Goal: Task Accomplishment & Management: Use online tool/utility

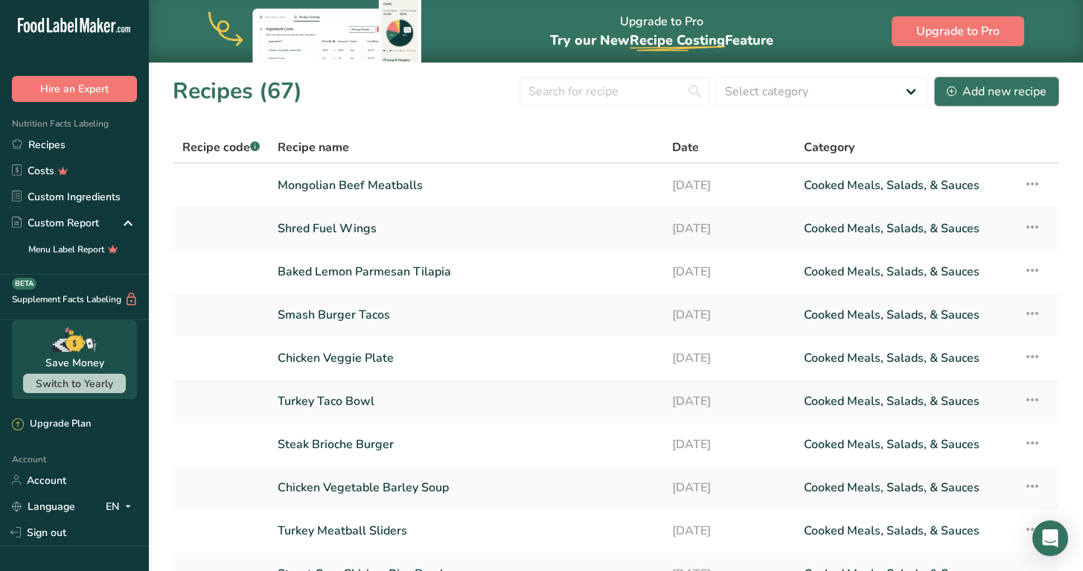
click at [1024, 93] on div "Add new recipe" at bounding box center [996, 92] width 100 height 18
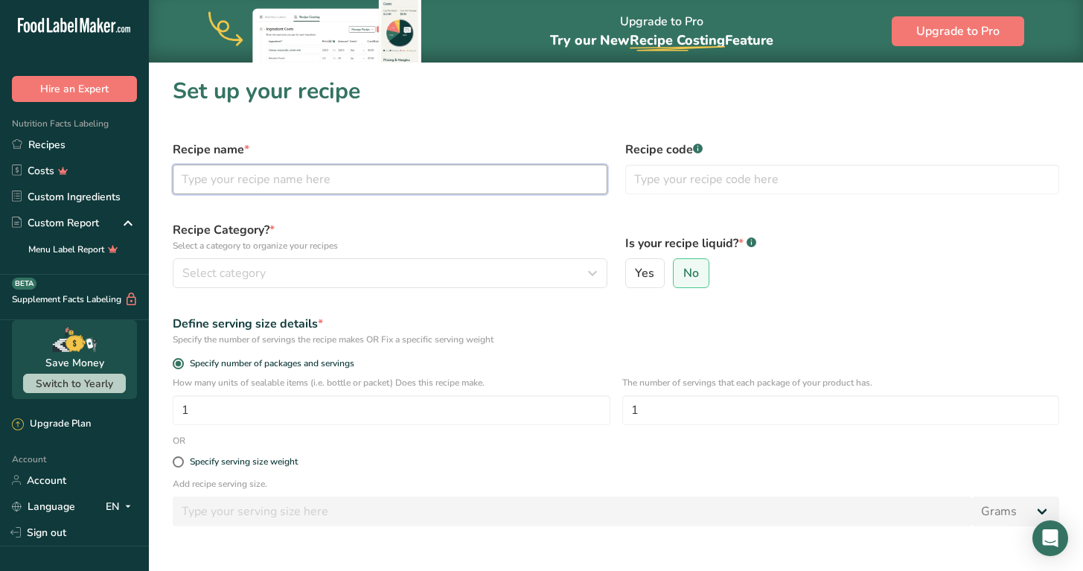
click at [450, 180] on input "text" at bounding box center [390, 179] width 435 height 30
type input "Honey Baked Salmon"
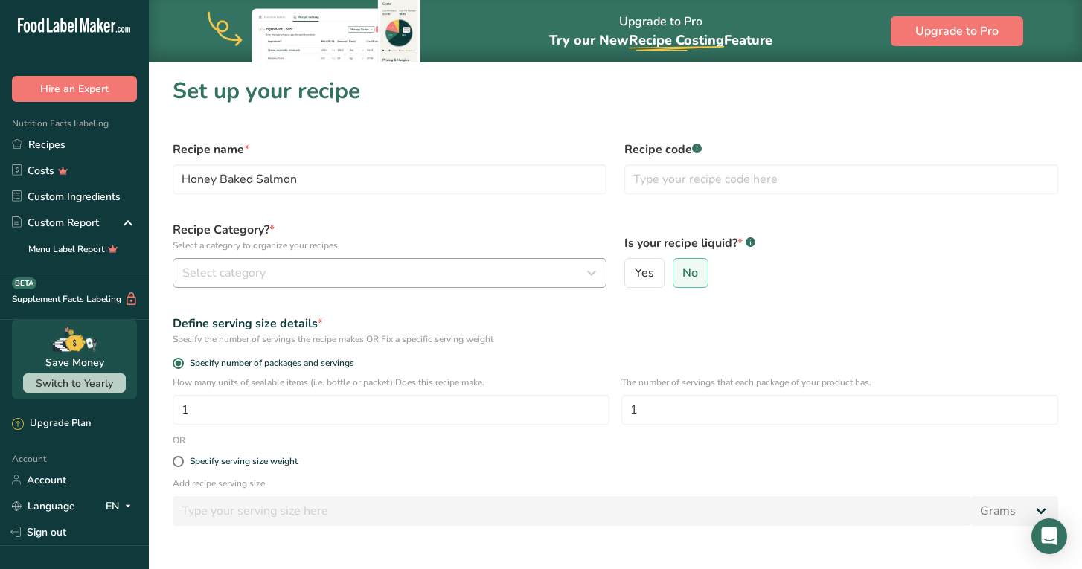
click at [385, 263] on button "Select category" at bounding box center [390, 273] width 434 height 30
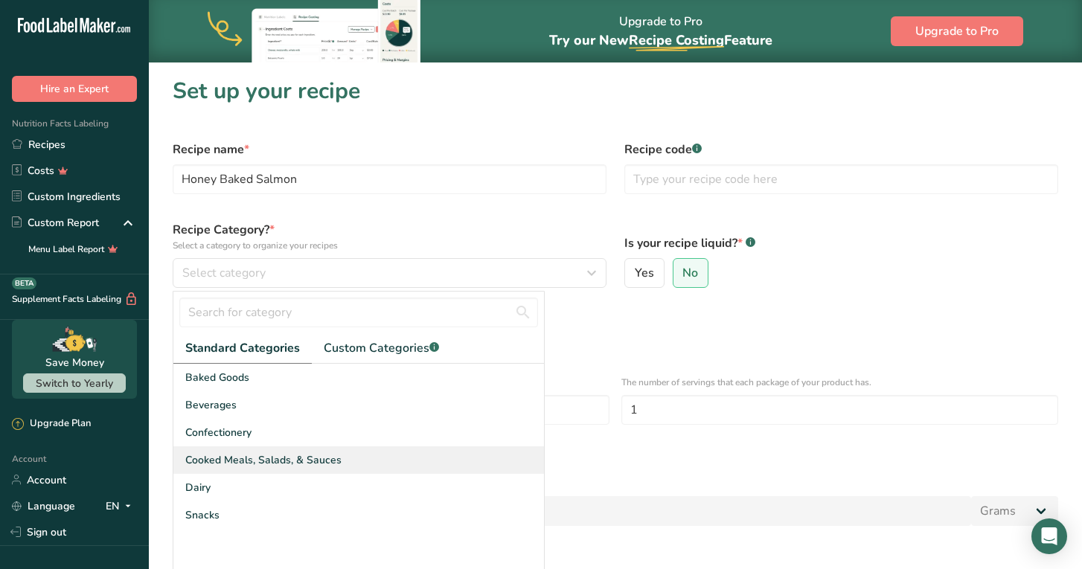
click at [298, 455] on span "Cooked Meals, Salads, & Sauces" at bounding box center [263, 460] width 156 height 16
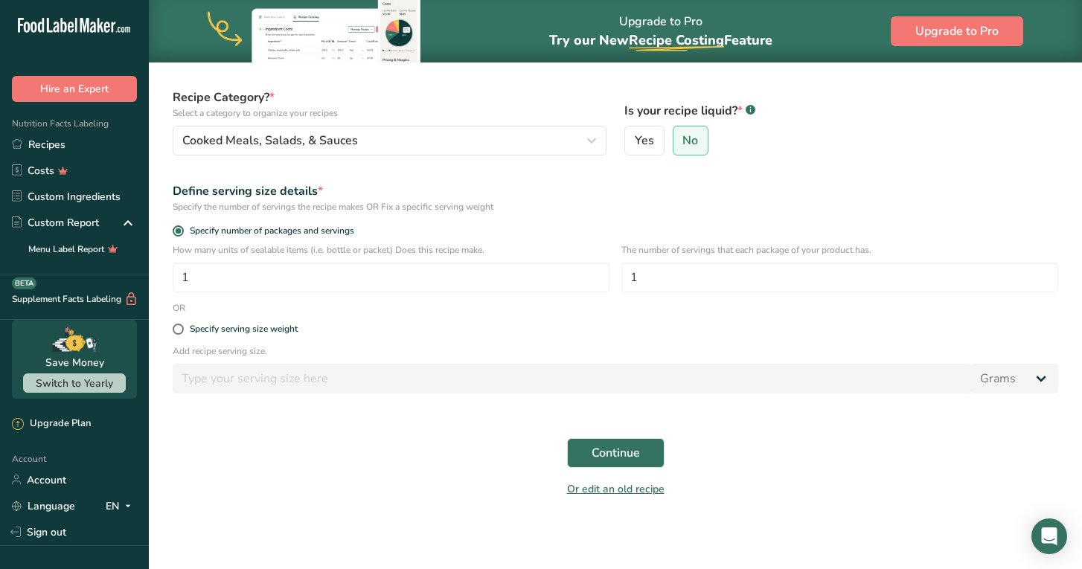
scroll to position [132, 0]
click at [603, 452] on span "Continue" at bounding box center [616, 453] width 48 height 18
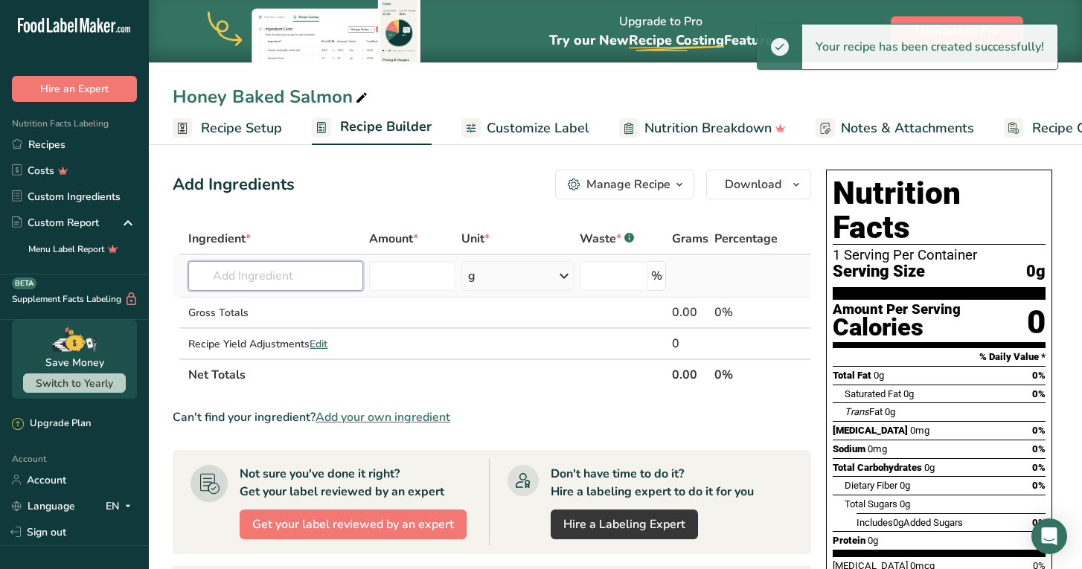
click at [284, 272] on input "text" at bounding box center [275, 276] width 175 height 30
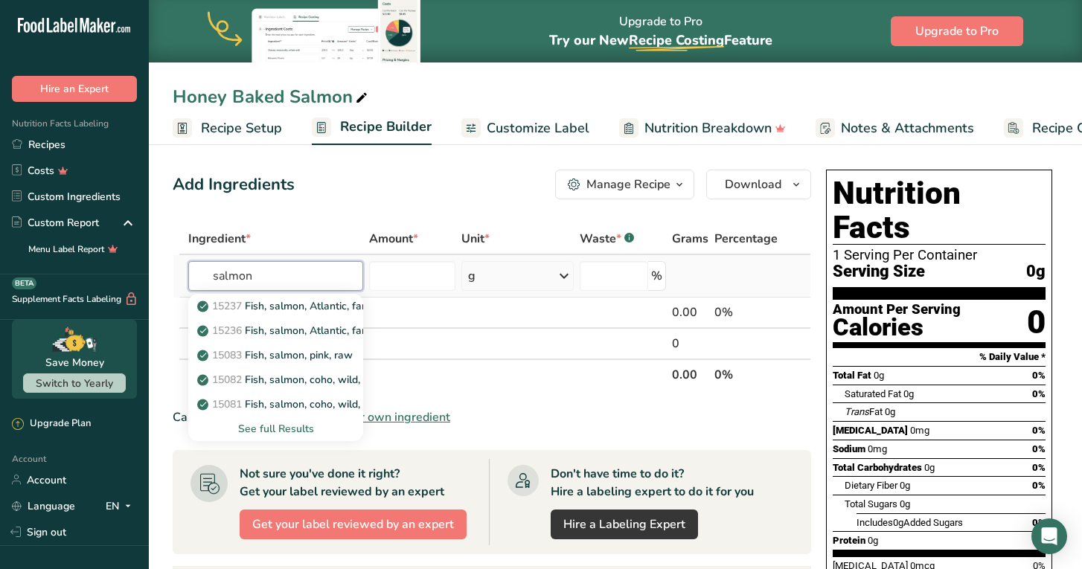
type input "salmon"
click at [287, 429] on div "See full Results" at bounding box center [275, 429] width 151 height 16
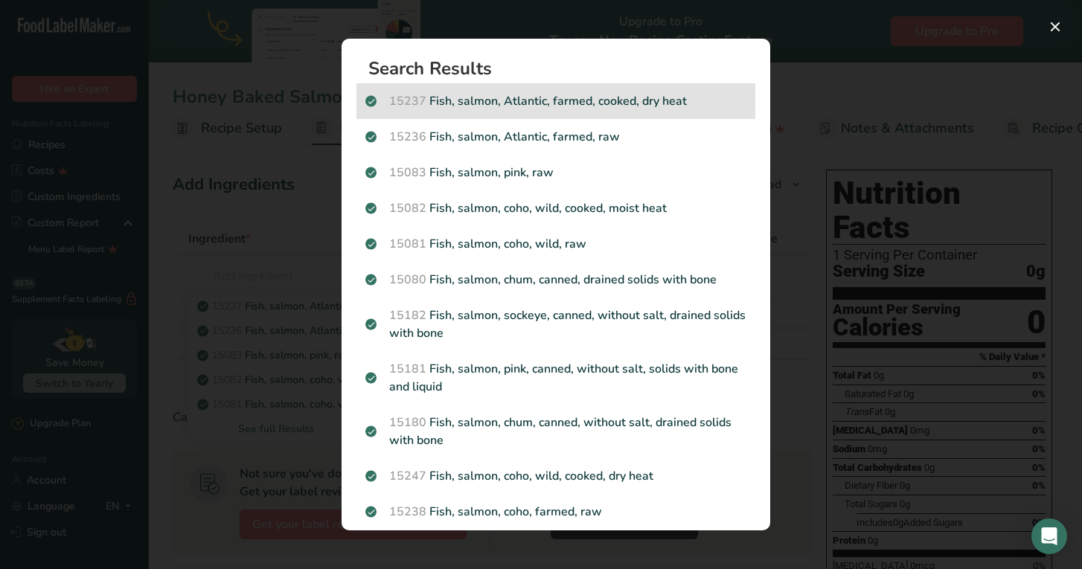
click at [645, 97] on p "15237 Fish, salmon, Atlantic, farmed, cooked, dry heat" at bounding box center [555, 101] width 381 height 18
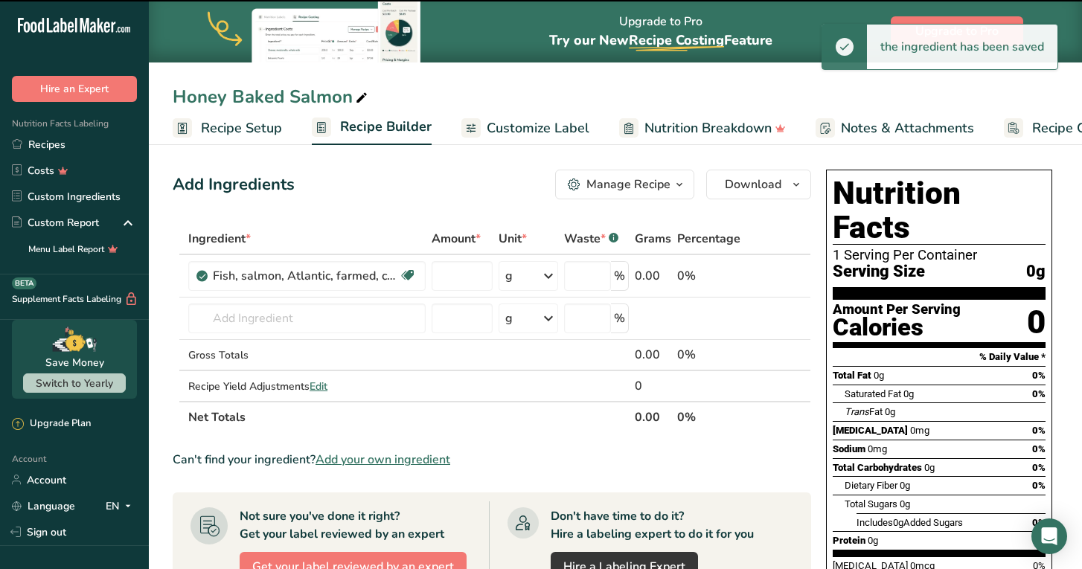
type input "0"
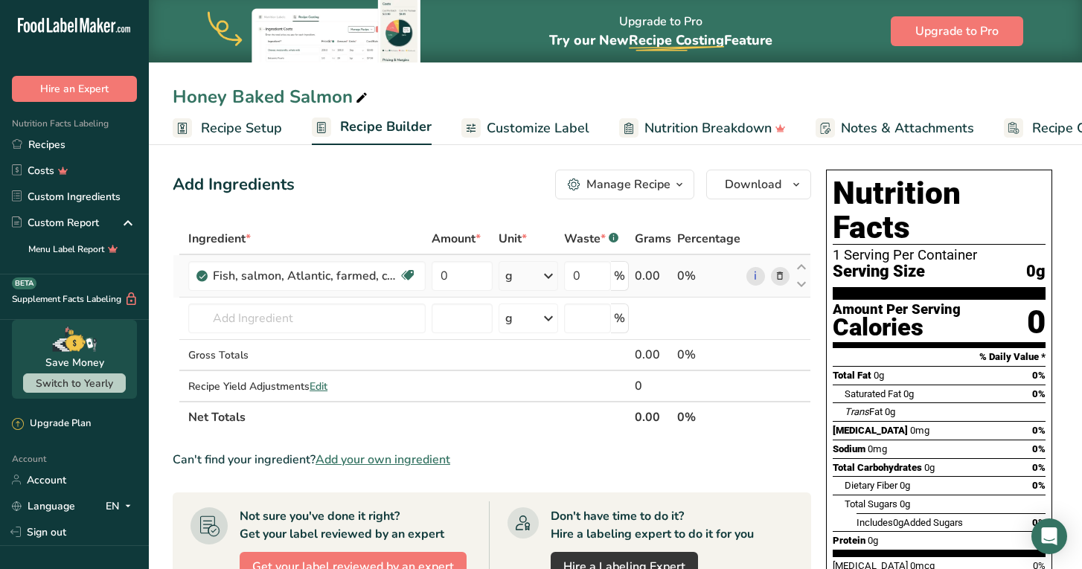
click at [539, 275] on div "g" at bounding box center [529, 276] width 60 height 30
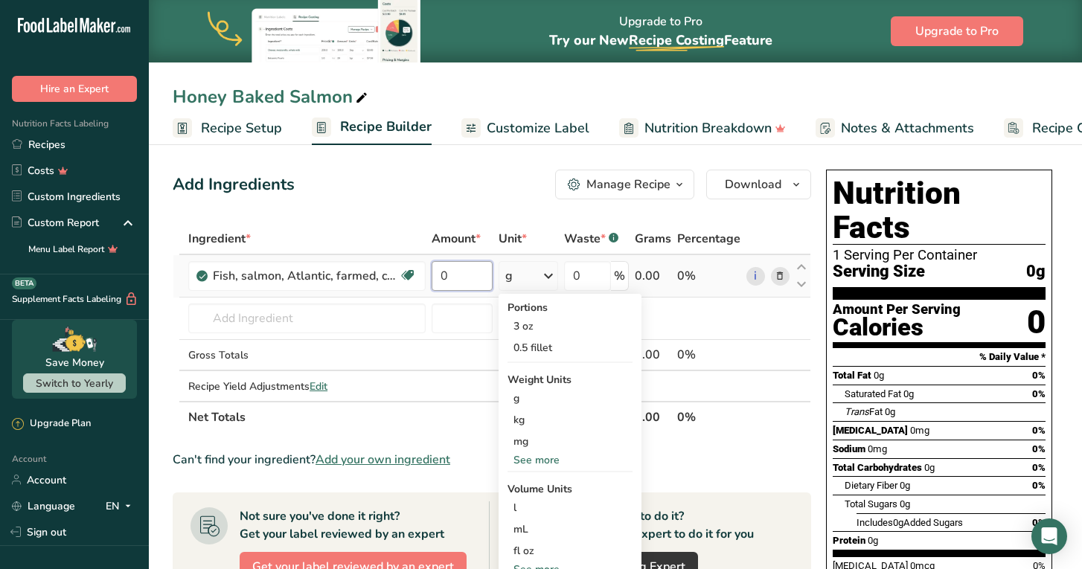
click at [458, 275] on input "0" at bounding box center [462, 276] width 61 height 30
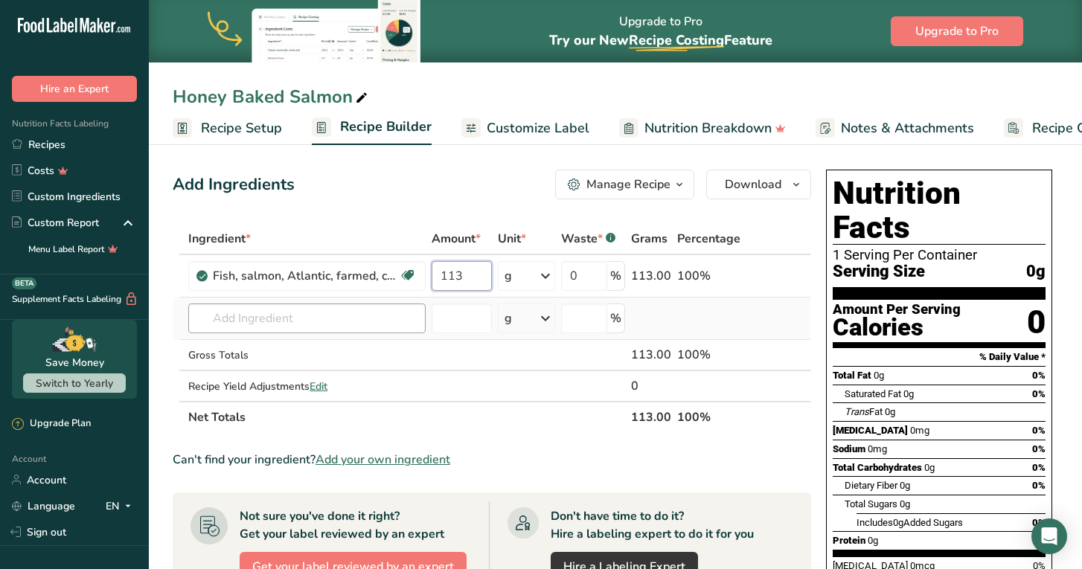
type input "113"
click at [312, 324] on div "Ingredient * Amount * Unit * Waste * .a-a{fill:#347362;}.b-a{fill:#fff;} Grams …" at bounding box center [492, 328] width 638 height 210
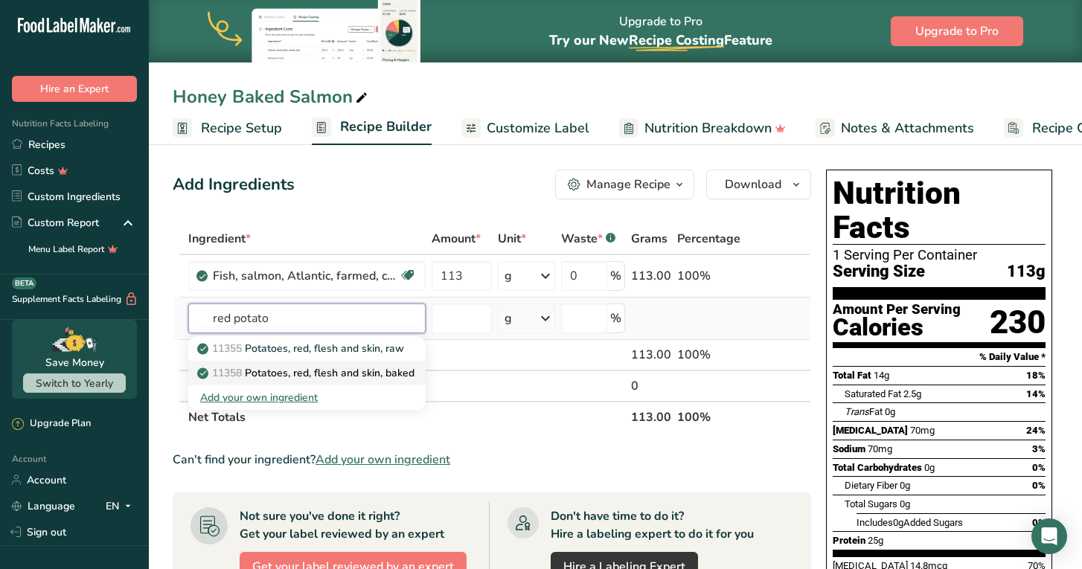
type input "red potato"
click at [376, 370] on p "11358 Potatoes, red, flesh and skin, baked" at bounding box center [307, 373] width 214 height 16
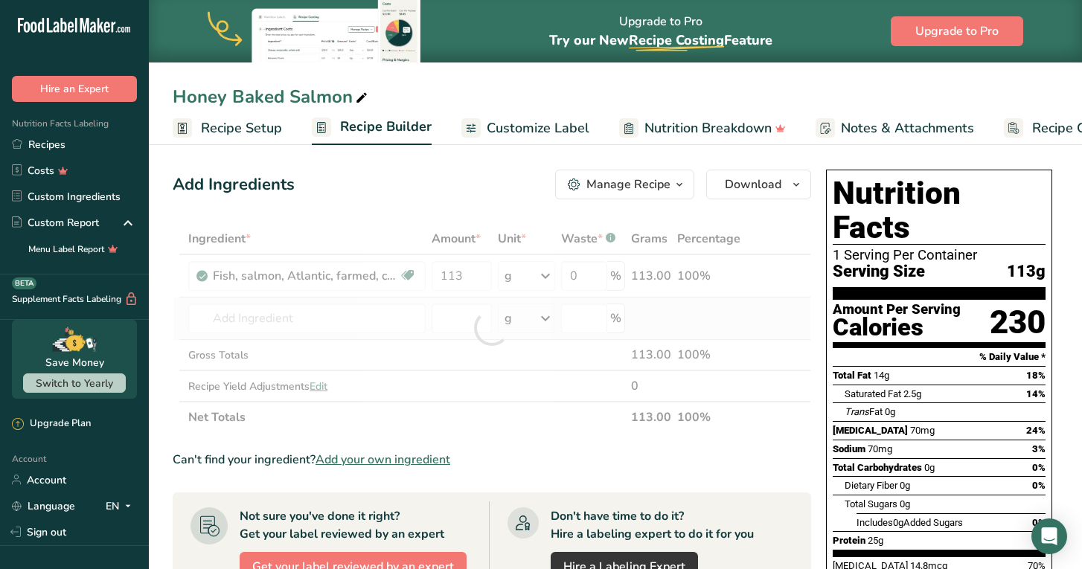
type input "Potatoes, red, flesh and skin, baked"
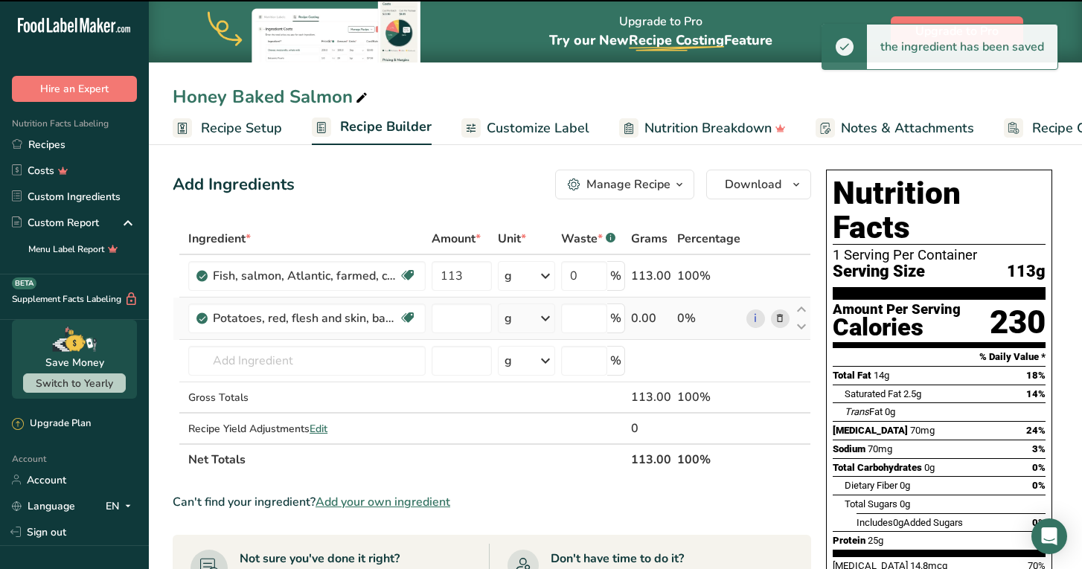
type input "0"
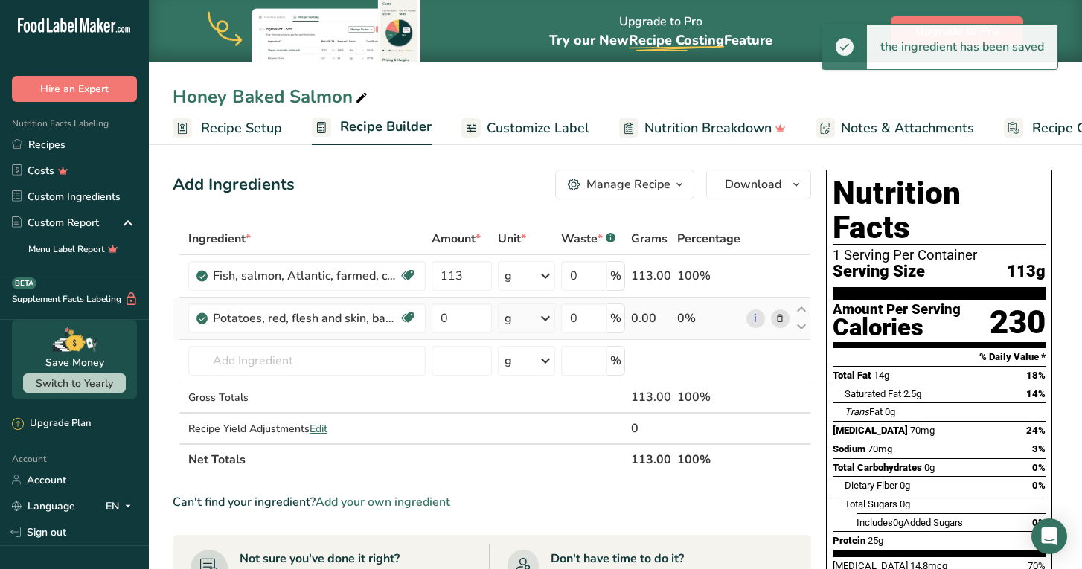
click at [543, 315] on icon at bounding box center [545, 318] width 18 height 27
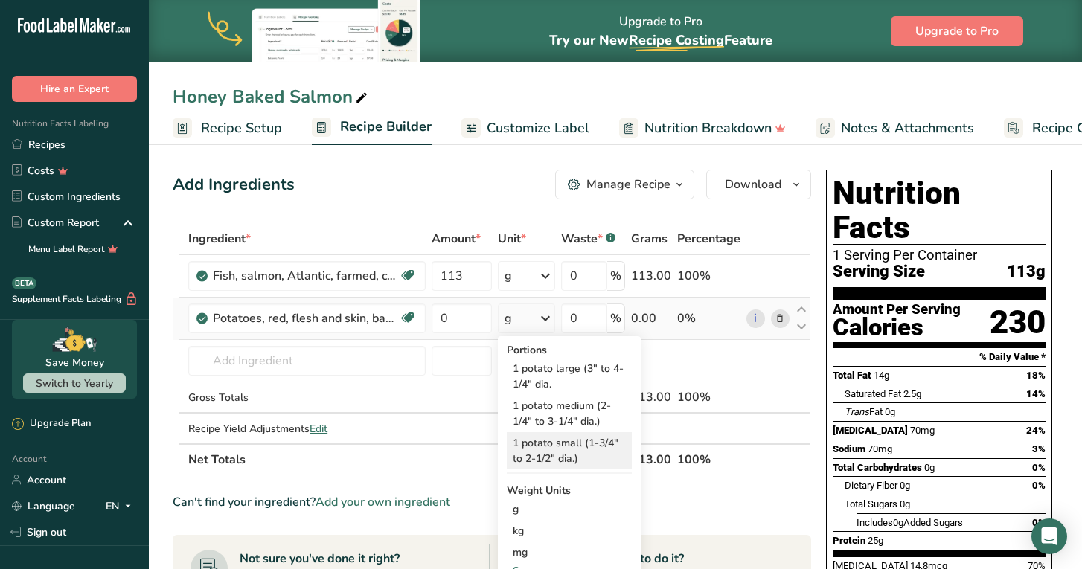
click at [561, 454] on div "1 potato small (1-3/4" to 2-1/2" dia.)" at bounding box center [569, 450] width 125 height 37
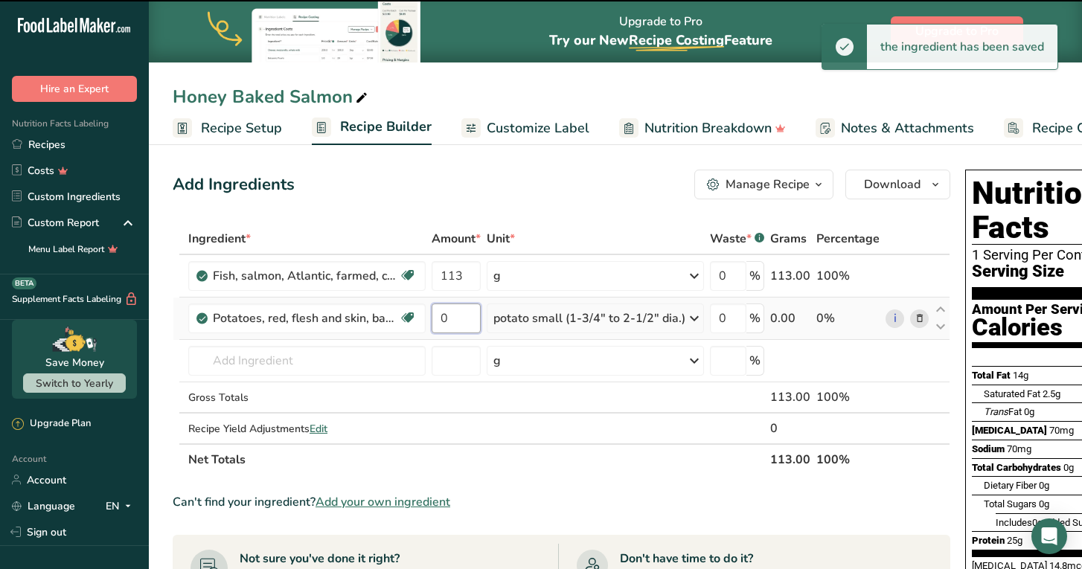
click at [463, 324] on input "0" at bounding box center [456, 319] width 49 height 30
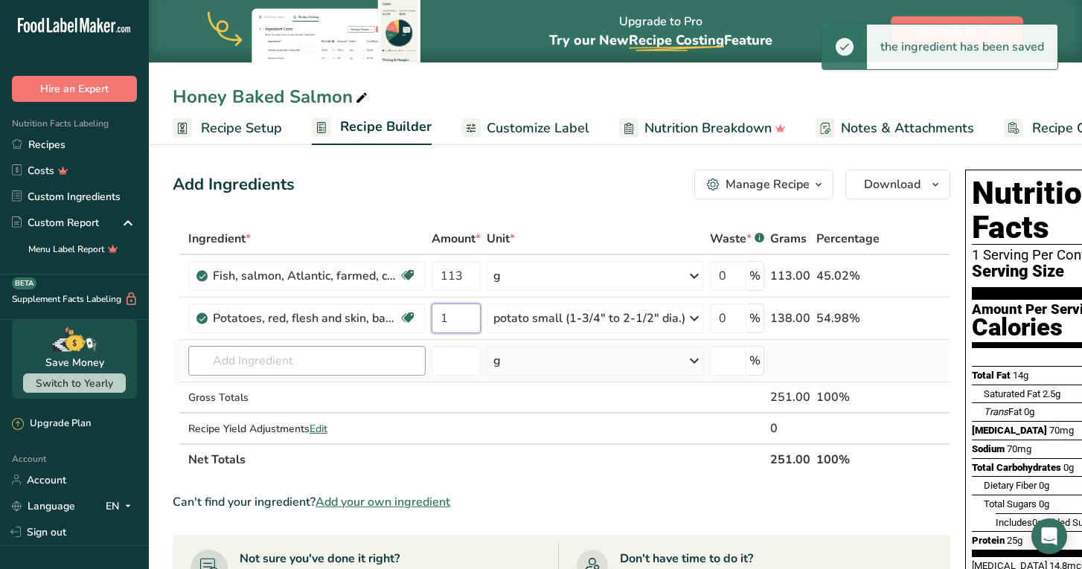
type input "1"
click at [305, 368] on div "Ingredient * Amount * Unit * Waste * .a-a{fill:#347362;}.b-a{fill:#fff;} Grams …" at bounding box center [562, 349] width 778 height 252
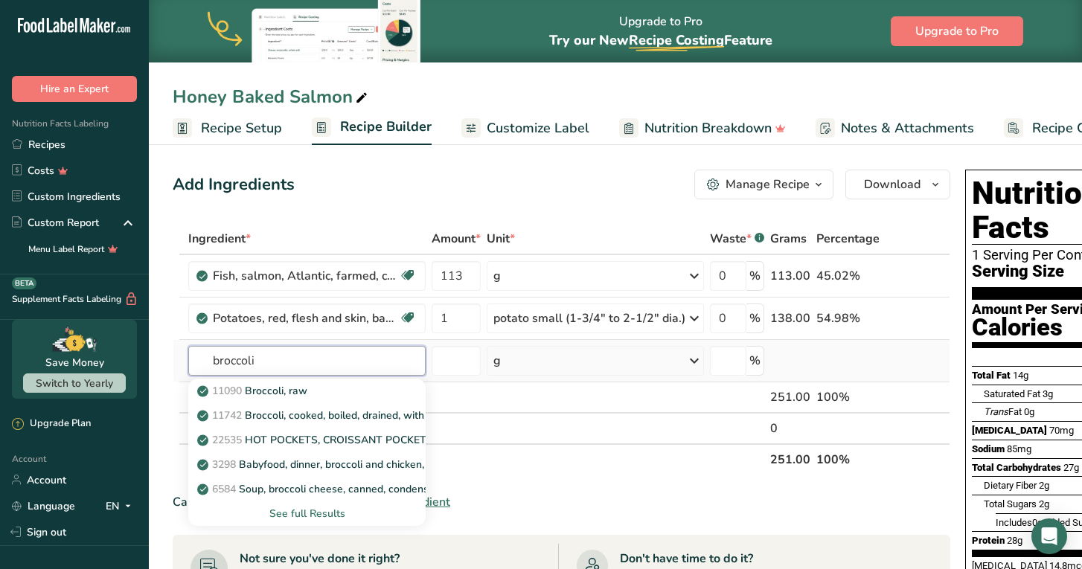
type input "broccoli"
drag, startPoint x: 311, startPoint y: 370, endPoint x: 283, endPoint y: 391, distance: 35.6
click at [283, 391] on p "11090 Broccoli, raw" at bounding box center [253, 391] width 107 height 16
type input "Broccoli, raw"
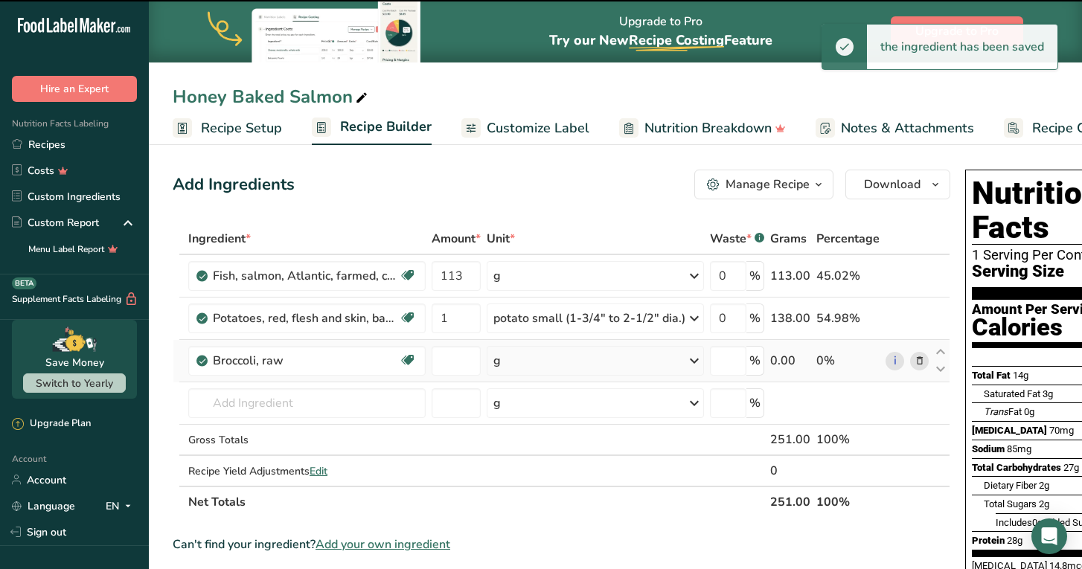
type input "0"
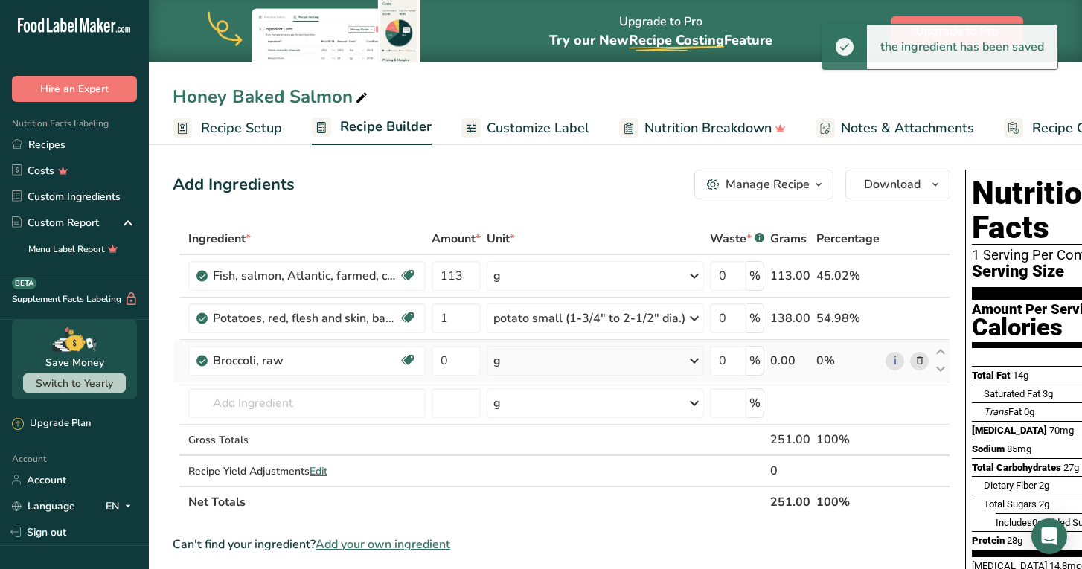
click at [531, 353] on div "g" at bounding box center [595, 361] width 217 height 30
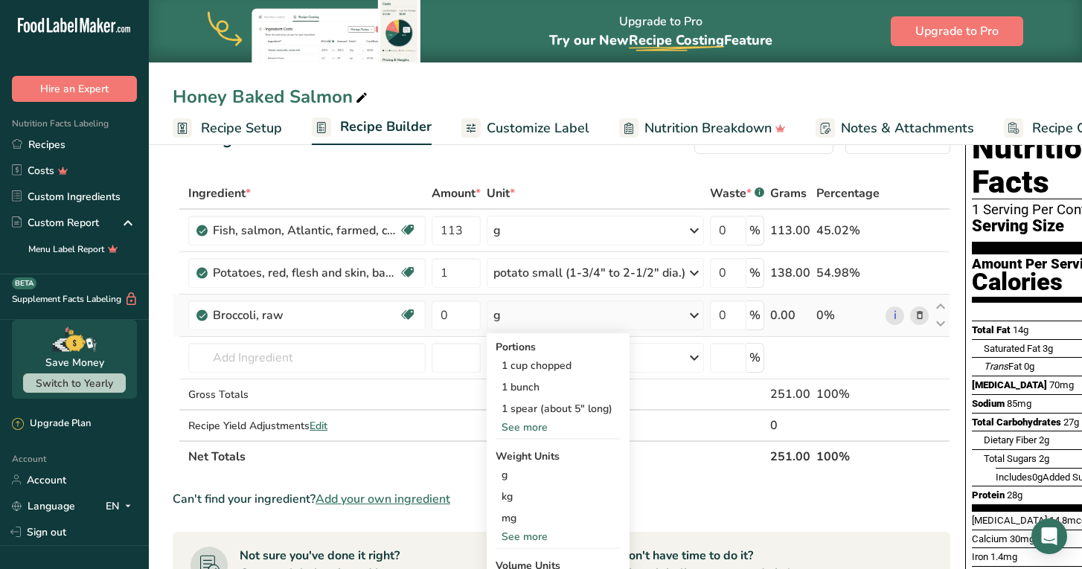
scroll to position [48, 0]
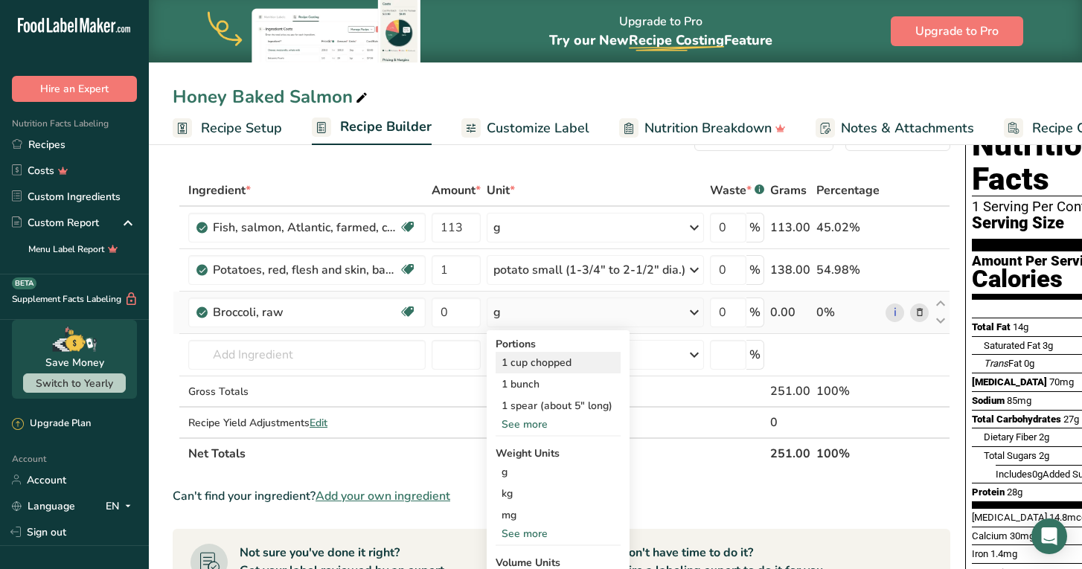
click at [541, 364] on div "1 cup chopped" at bounding box center [558, 363] width 125 height 22
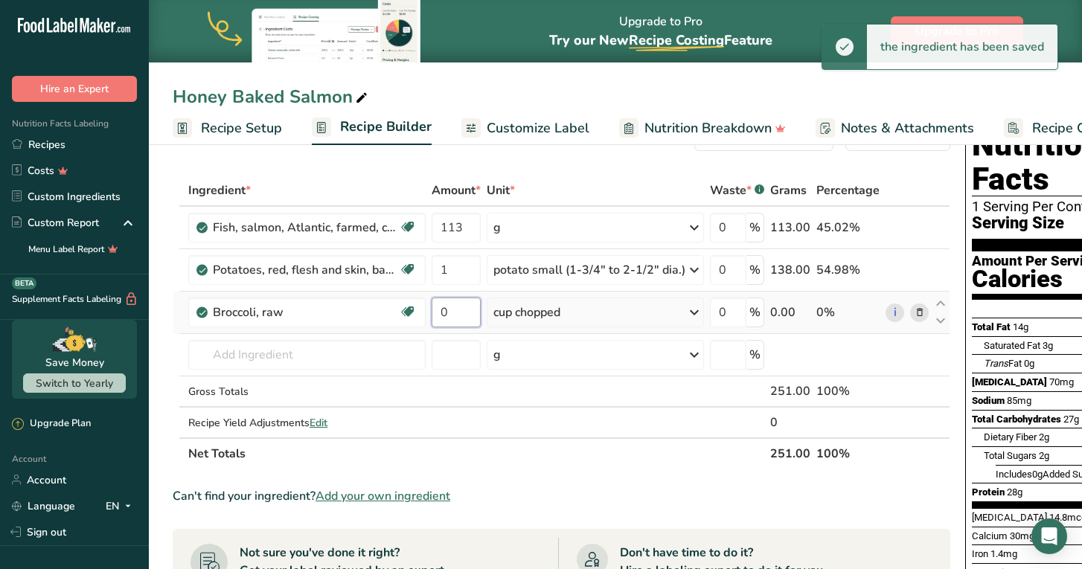
click at [456, 315] on input "0" at bounding box center [456, 313] width 49 height 30
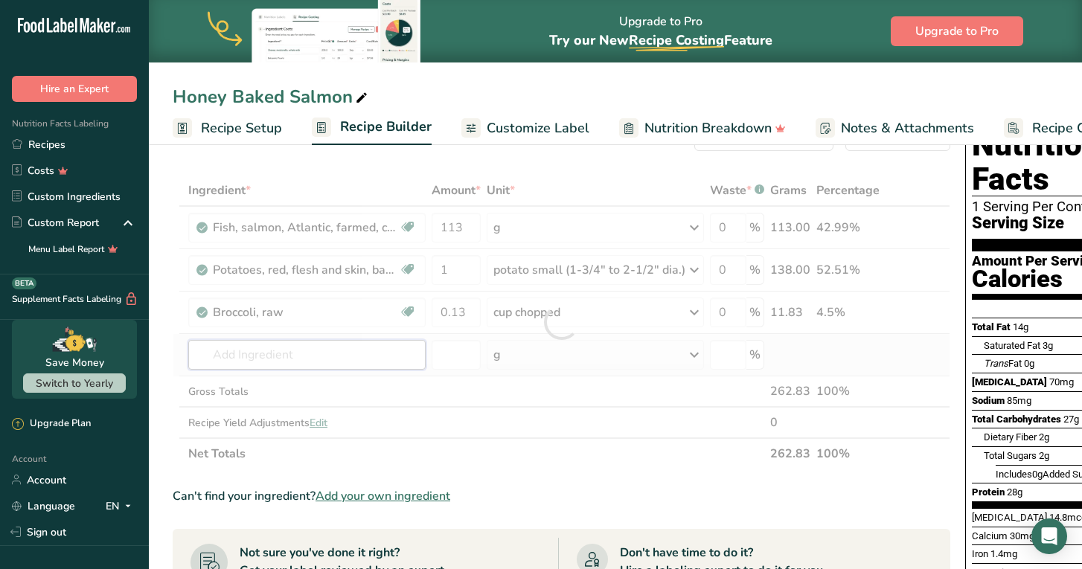
click at [292, 353] on div "Ingredient * Amount * Unit * Waste * .a-a{fill:#347362;}.b-a{fill:#fff;} Grams …" at bounding box center [562, 322] width 778 height 295
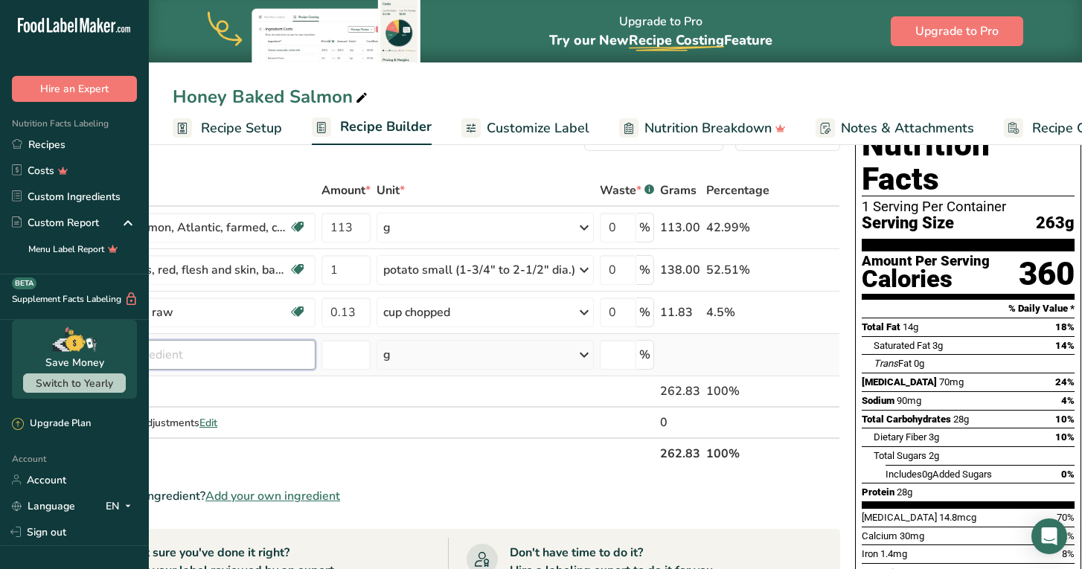
scroll to position [0, 51]
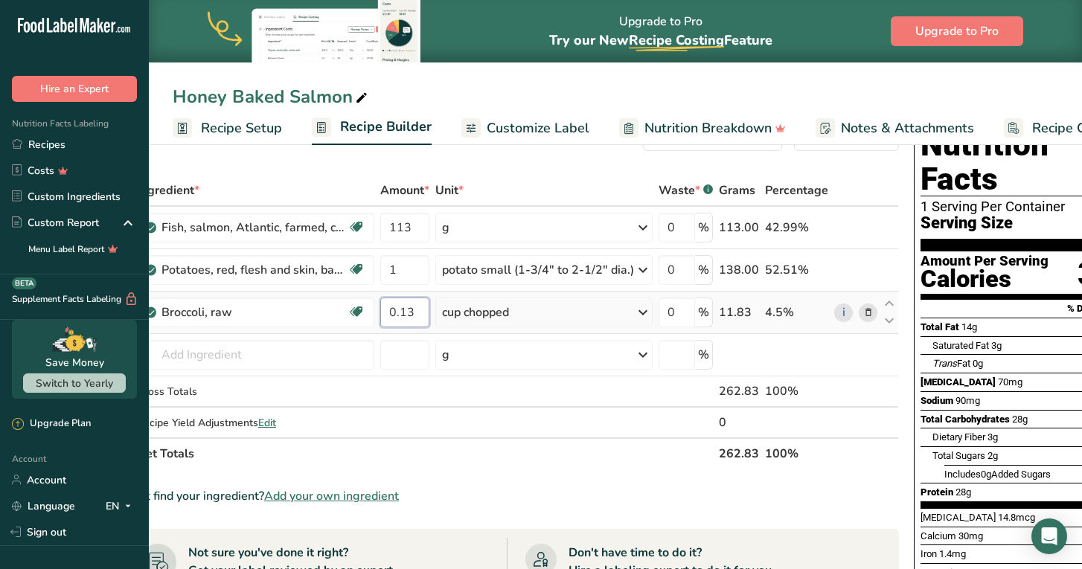
click at [414, 306] on input "0.13" at bounding box center [404, 313] width 49 height 30
type input "0.50"
click at [184, 357] on div "Ingredient * Amount * Unit * Waste * .a-a{fill:#347362;}.b-a{fill:#fff;} Grams …" at bounding box center [510, 322] width 778 height 295
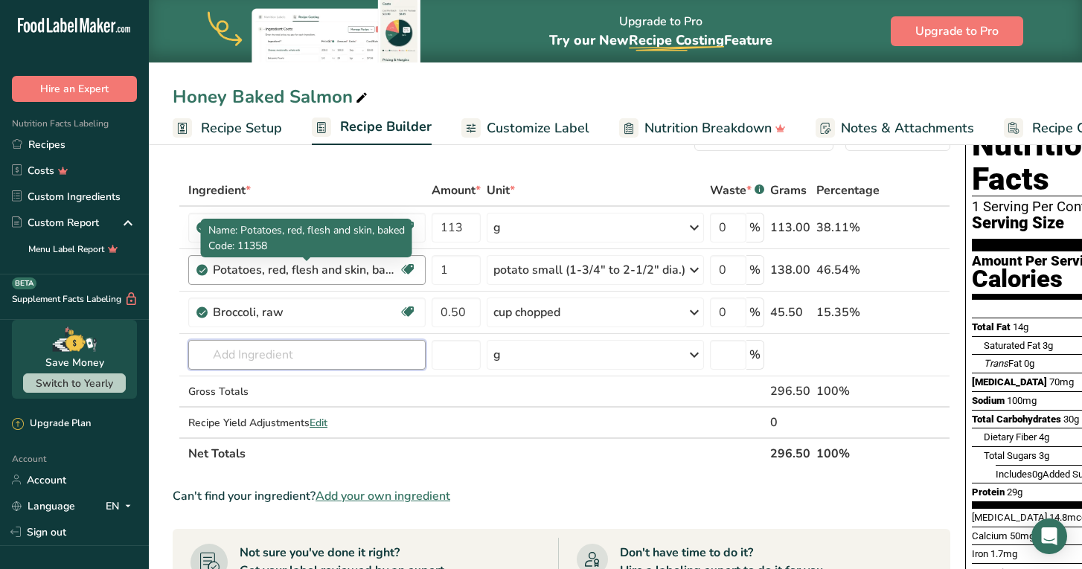
scroll to position [0, 0]
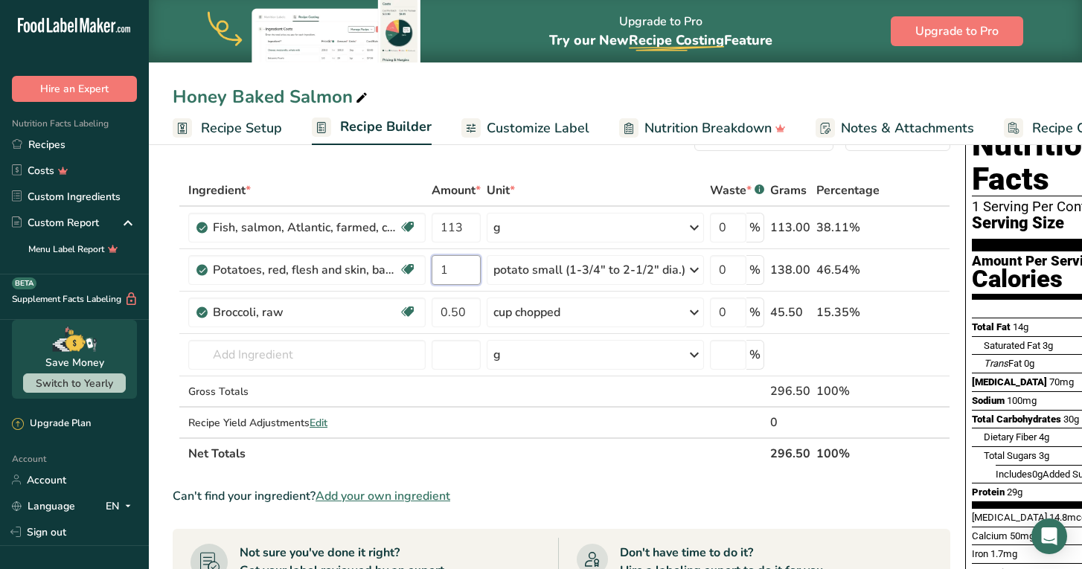
click at [455, 269] on input "1" at bounding box center [456, 270] width 49 height 30
type input "1.5"
click at [313, 357] on div "Ingredient * Amount * Unit * Waste * .a-a{fill:#347362;}.b-a{fill:#fff;} Grams …" at bounding box center [562, 322] width 778 height 295
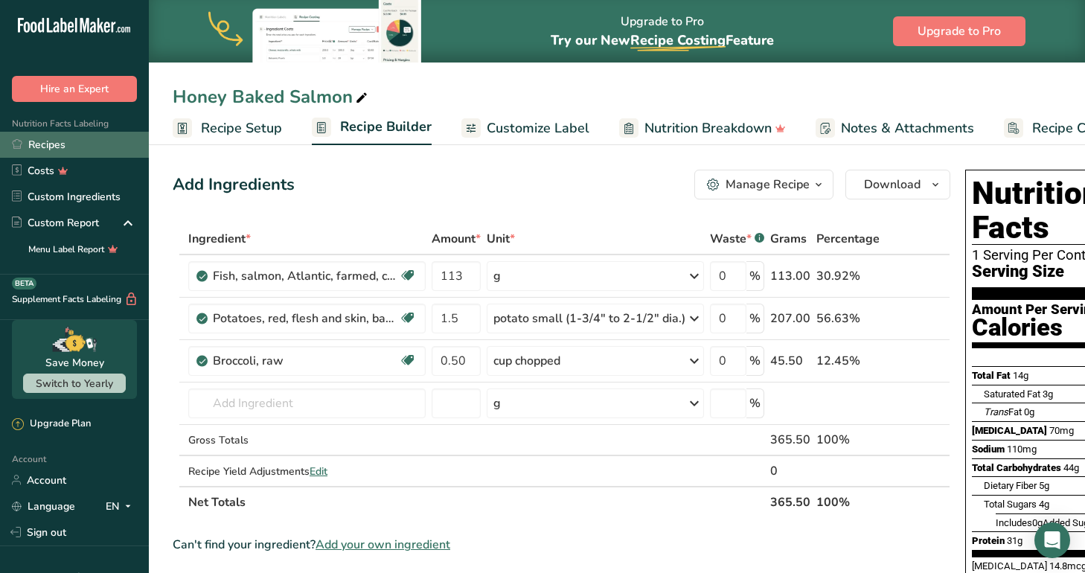
click at [39, 141] on link "Recipes" at bounding box center [74, 145] width 149 height 26
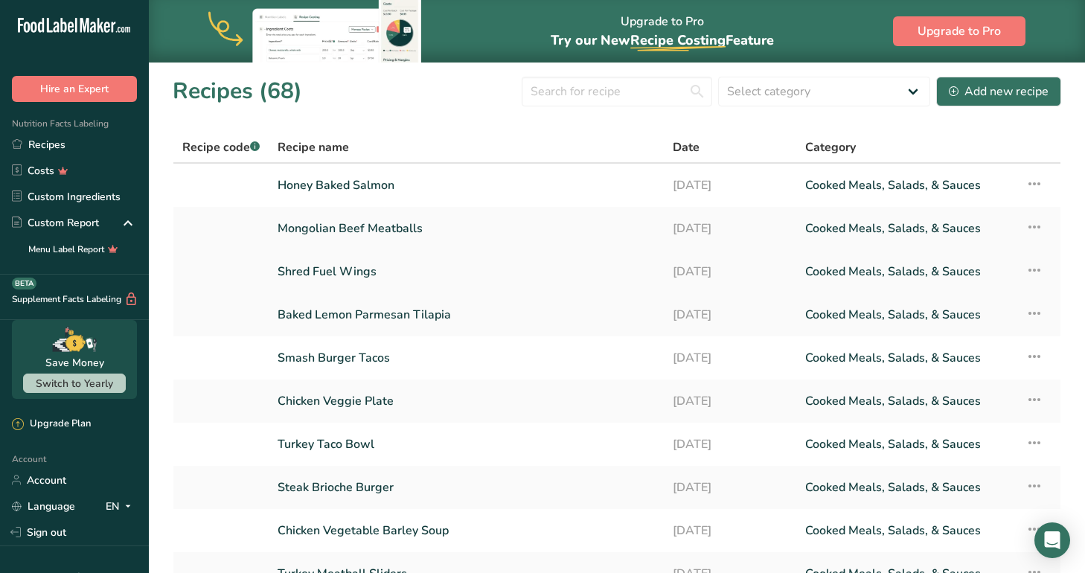
click at [331, 265] on link "Shred Fuel Wings" at bounding box center [466, 271] width 377 height 31
click at [336, 223] on link "Mongolian Beef Meatballs" at bounding box center [466, 228] width 377 height 31
